Goal: Navigation & Orientation: Find specific page/section

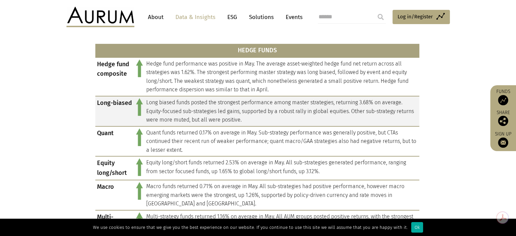
scroll to position [175, 0]
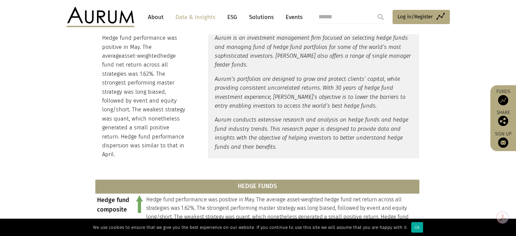
click at [228, 17] on link "ESG" at bounding box center [232, 17] width 17 height 13
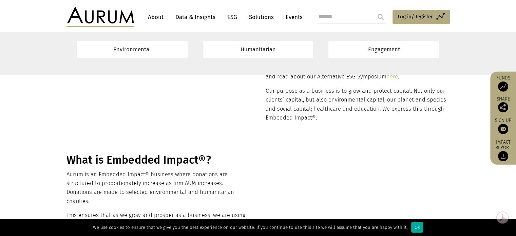
scroll to position [153, 0]
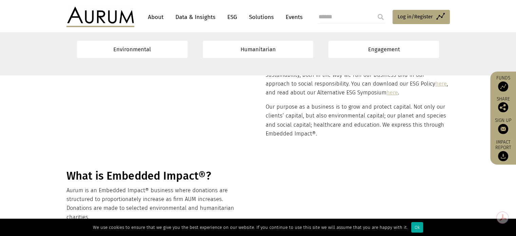
click at [156, 18] on link "About" at bounding box center [156, 17] width 22 height 13
